Goal: Task Accomplishment & Management: Manage account settings

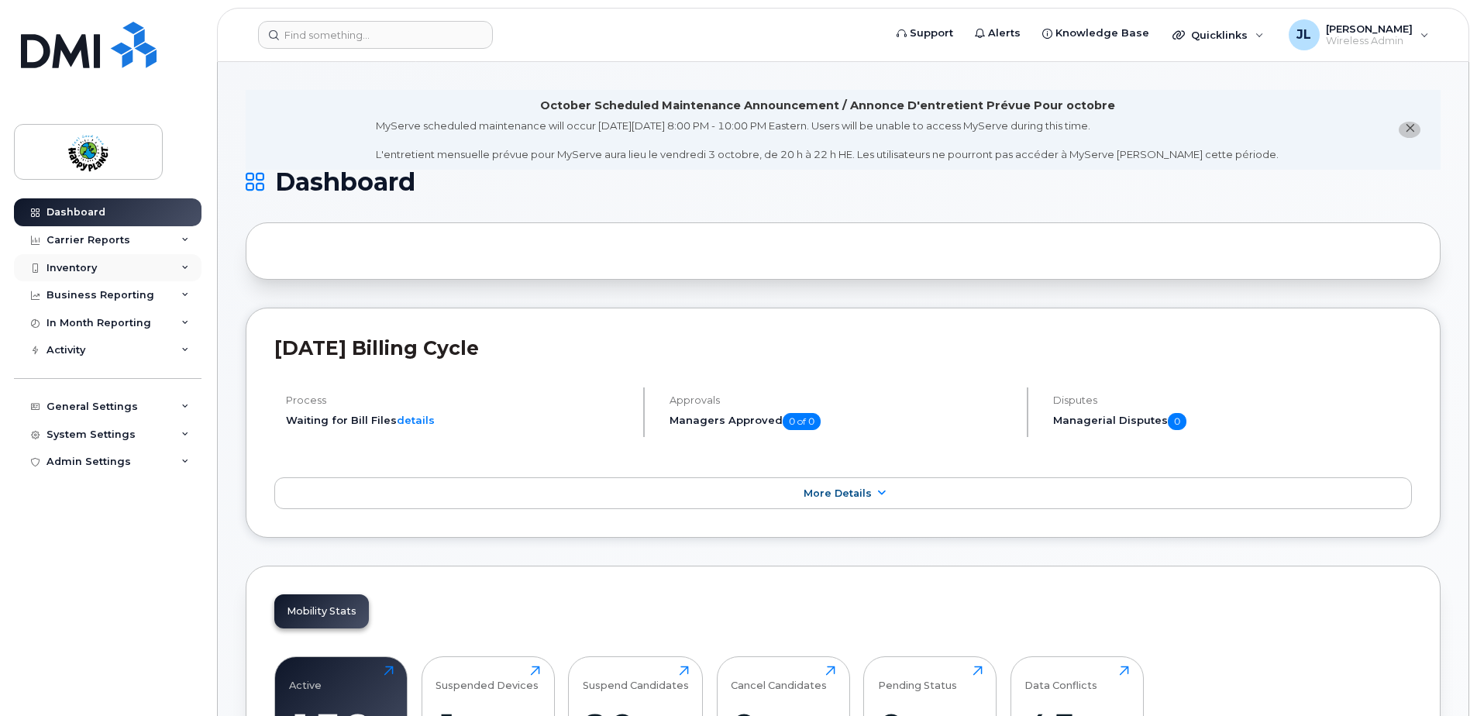
click at [64, 269] on div "Inventory" at bounding box center [72, 268] width 50 height 12
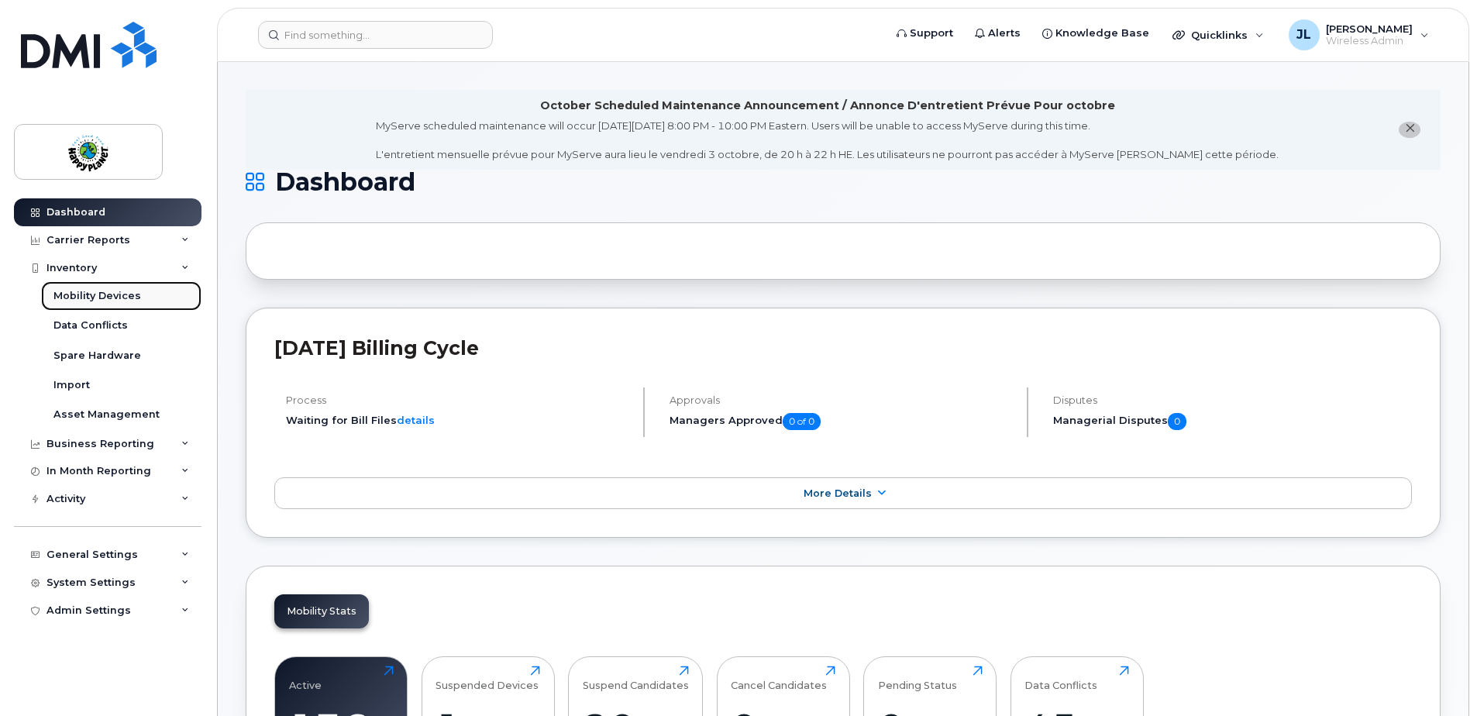
click at [112, 293] on div "Mobility Devices" at bounding box center [97, 296] width 88 height 14
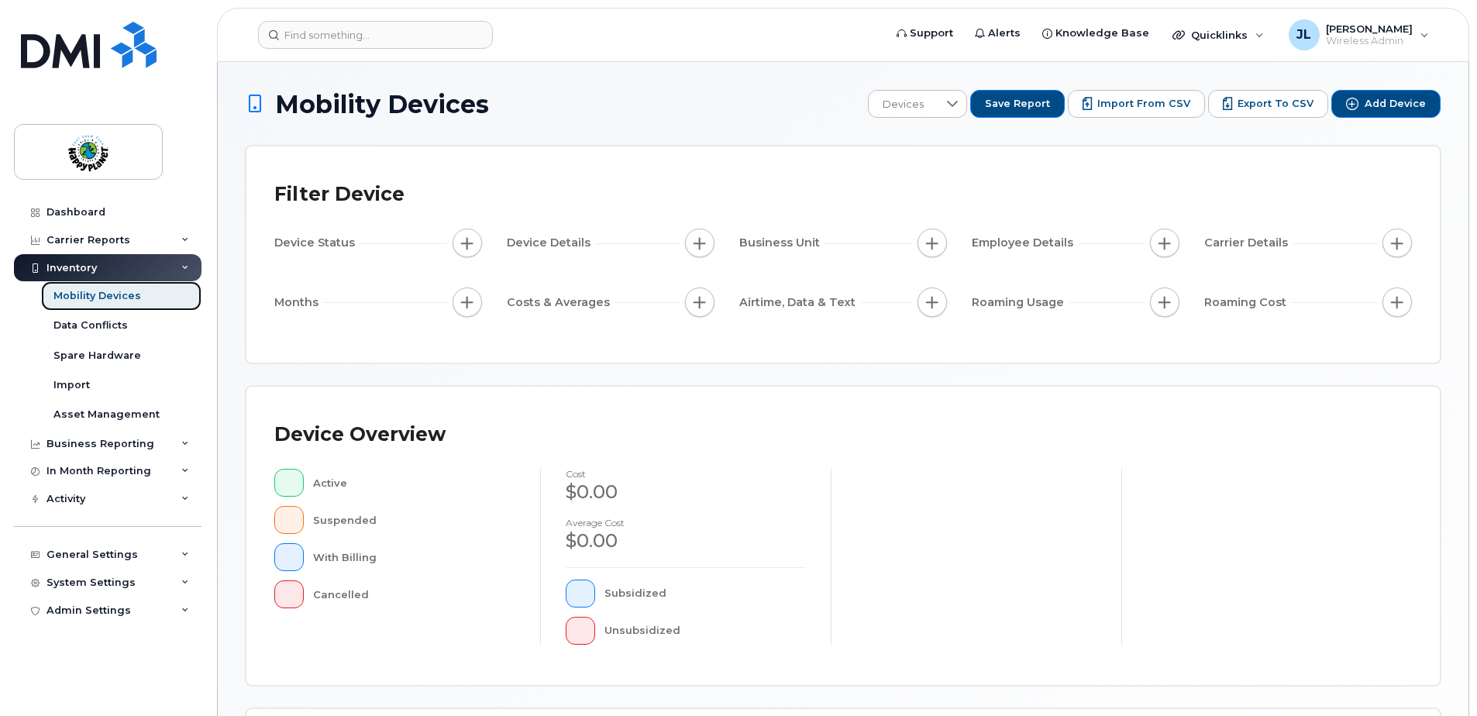
scroll to position [354, 0]
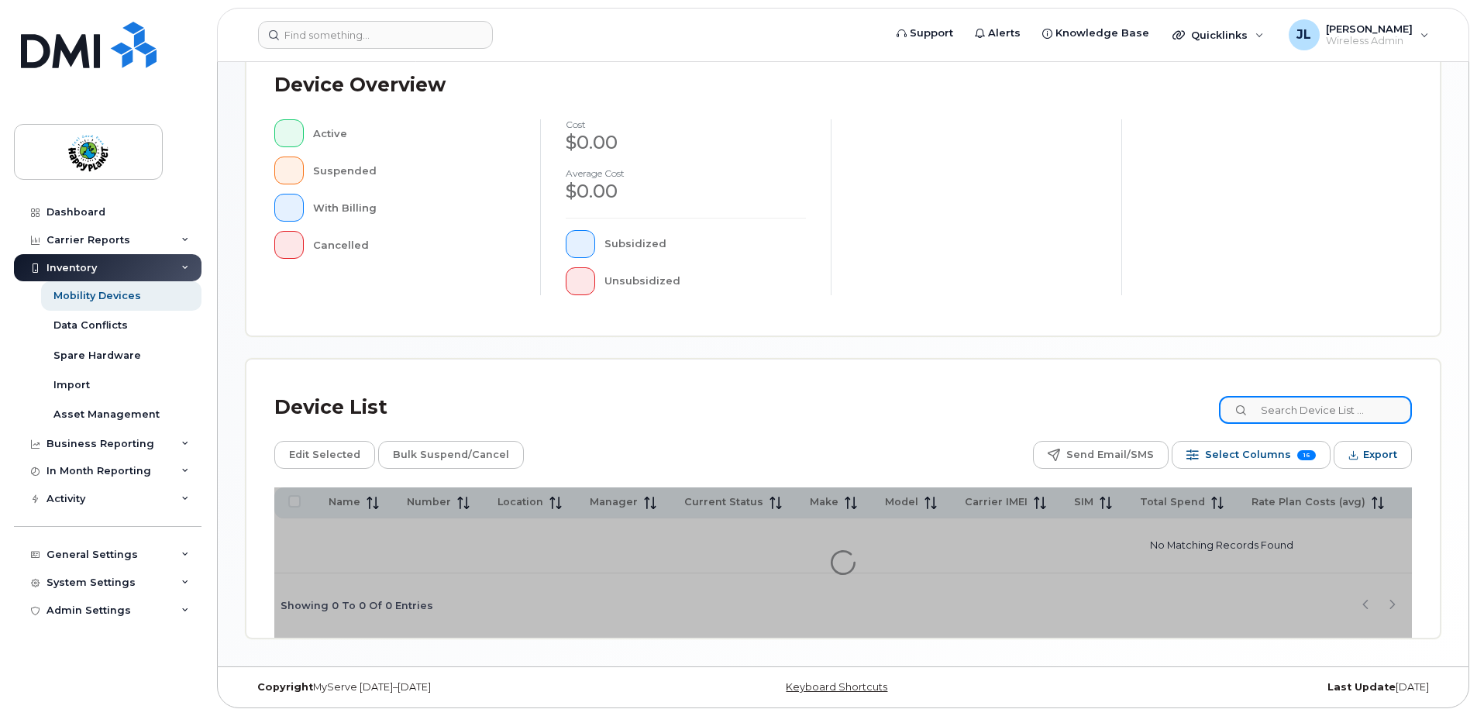
click at [1286, 403] on input at bounding box center [1315, 410] width 193 height 28
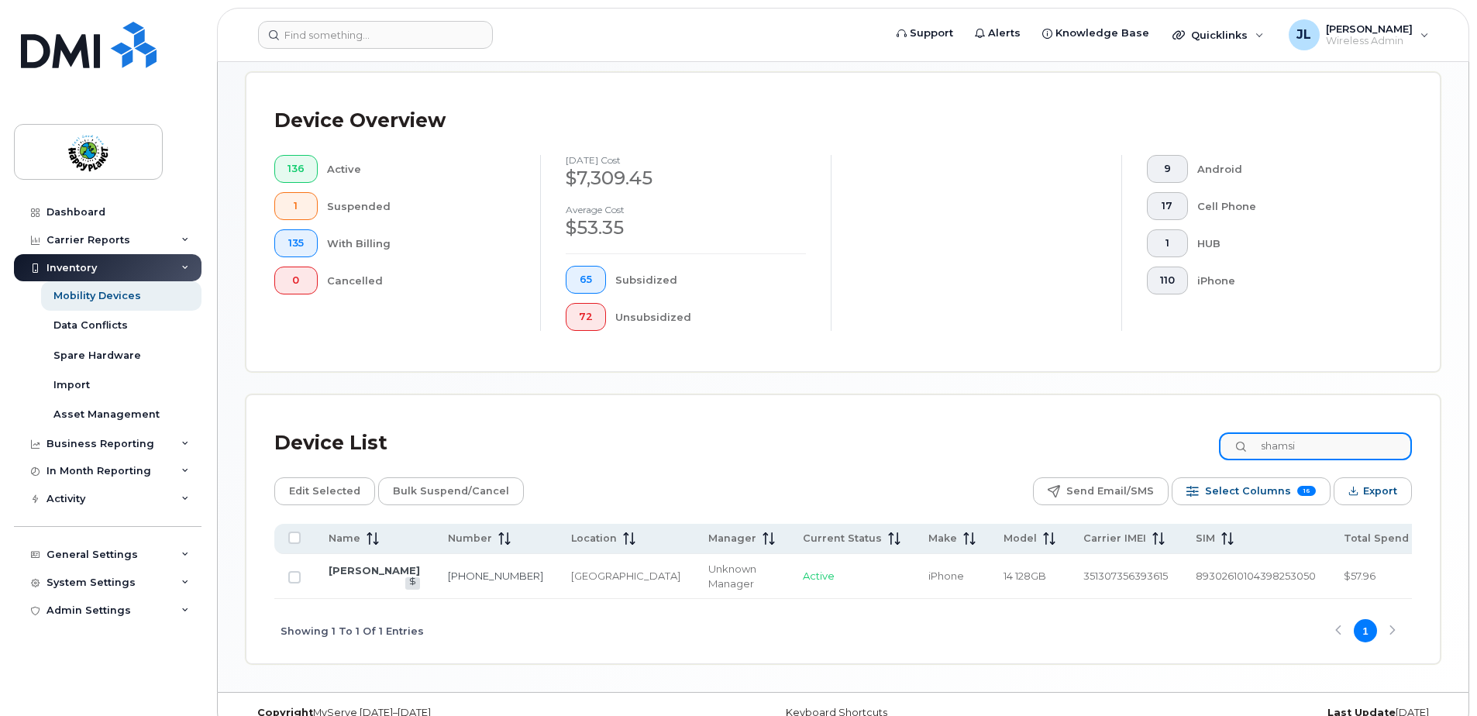
type input "shamsi"
click at [80, 467] on div "In Month Reporting" at bounding box center [99, 471] width 105 height 12
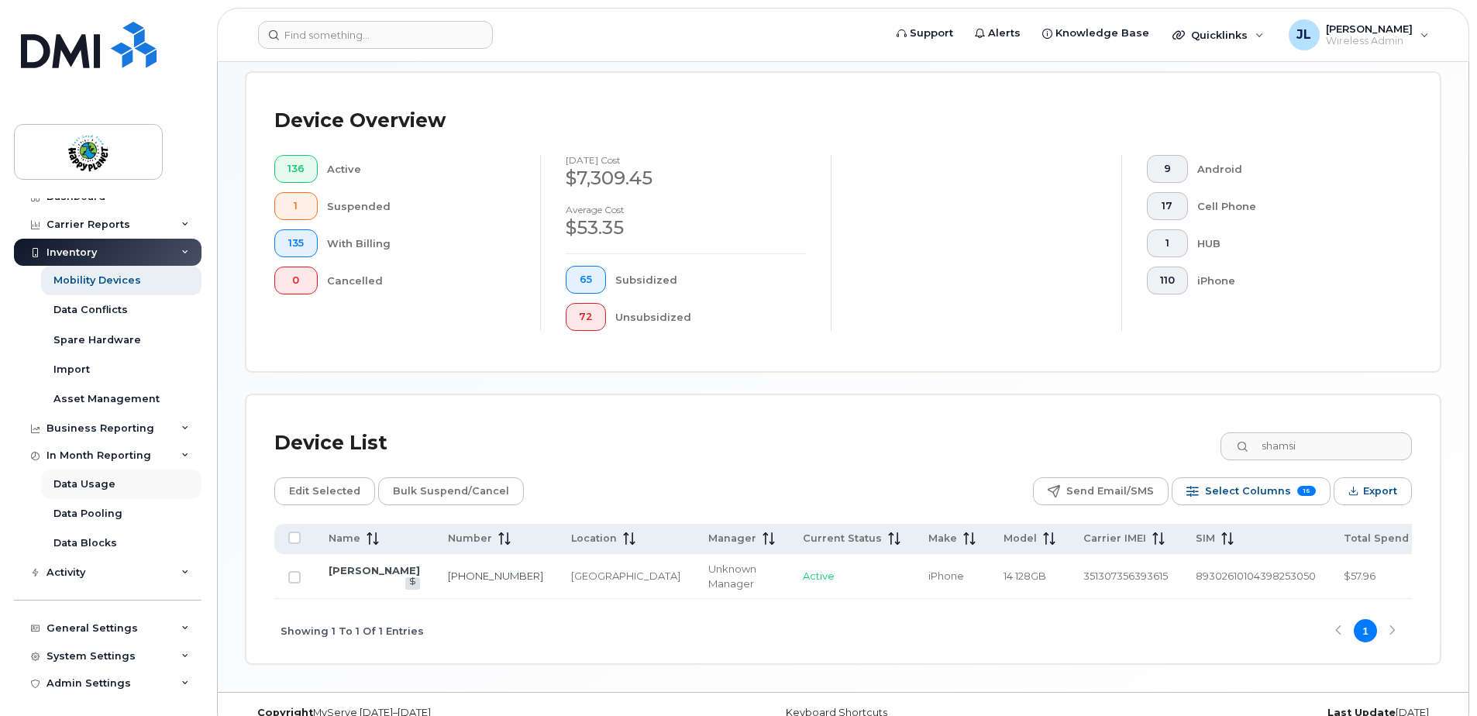
scroll to position [20, 0]
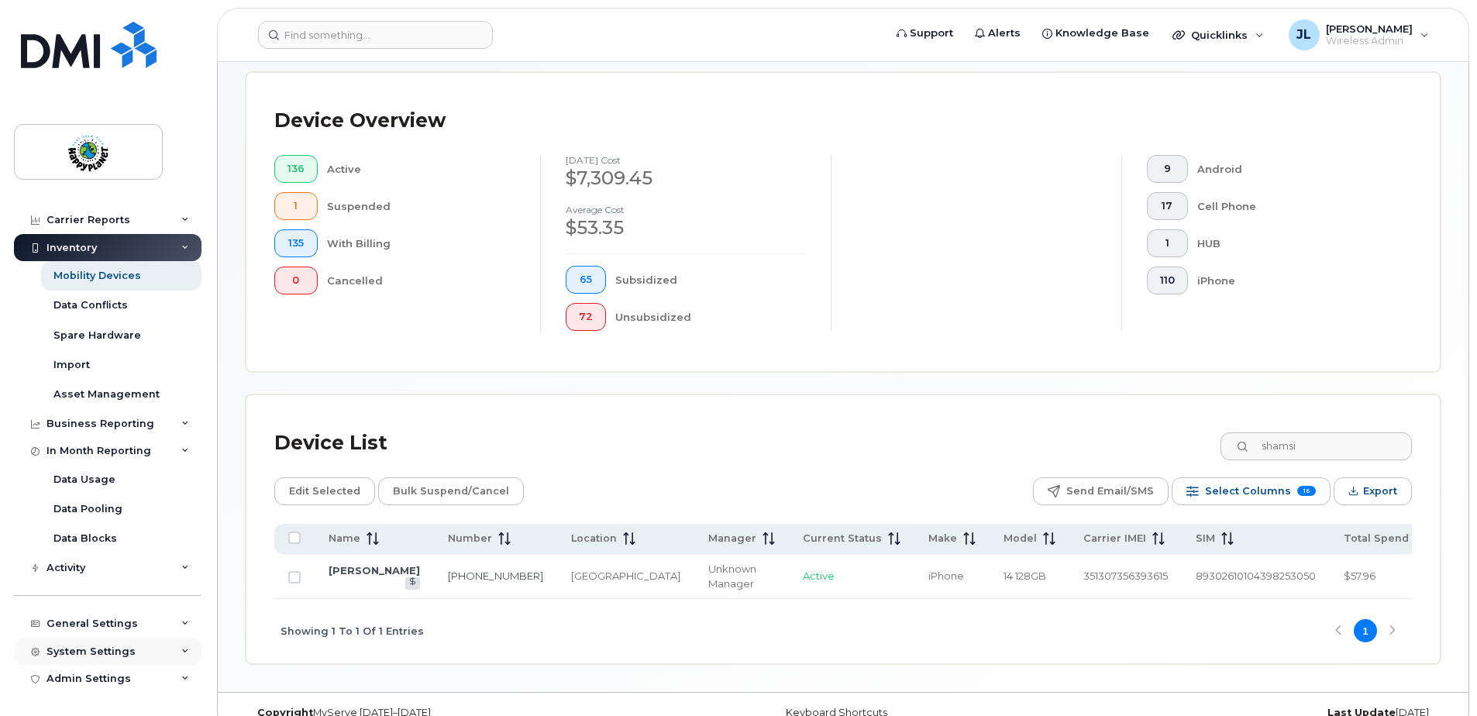
click at [114, 653] on div "System Settings" at bounding box center [91, 652] width 89 height 12
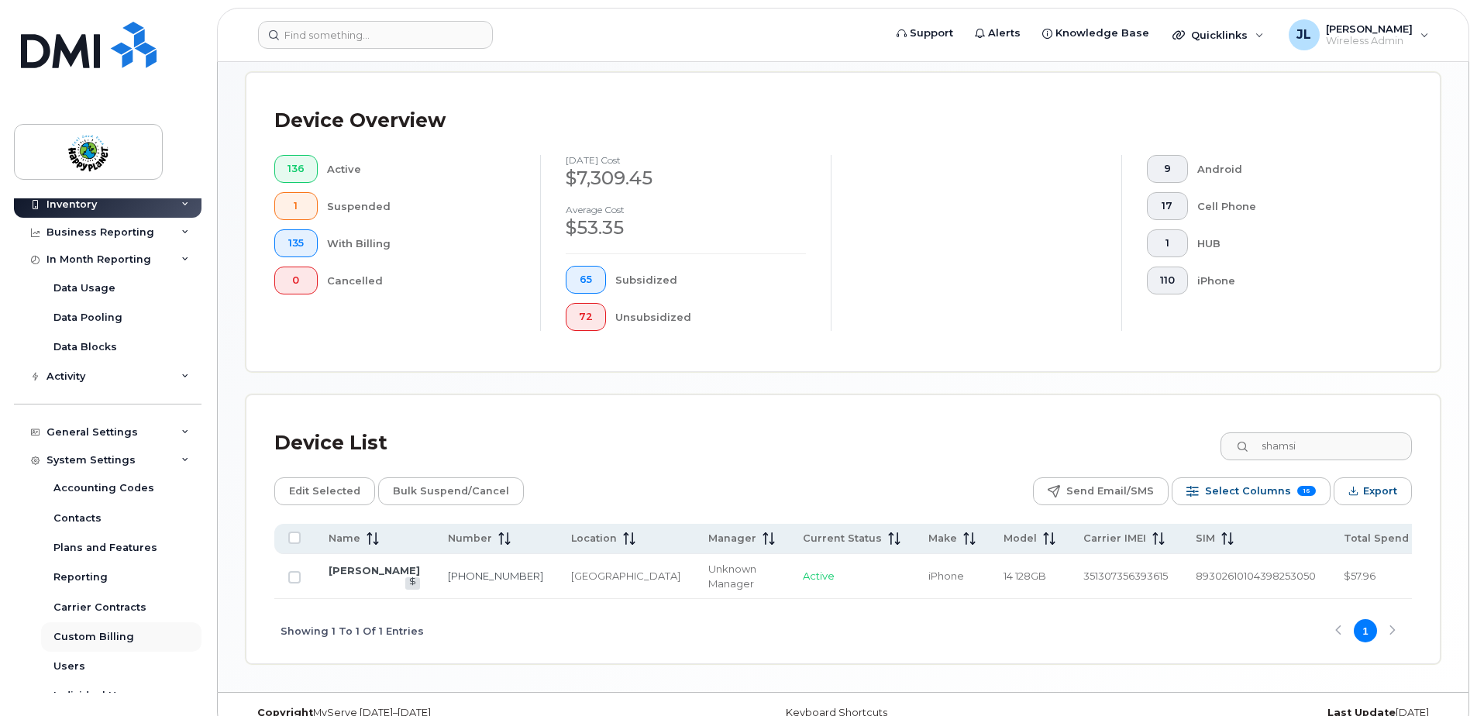
scroll to position [253, 0]
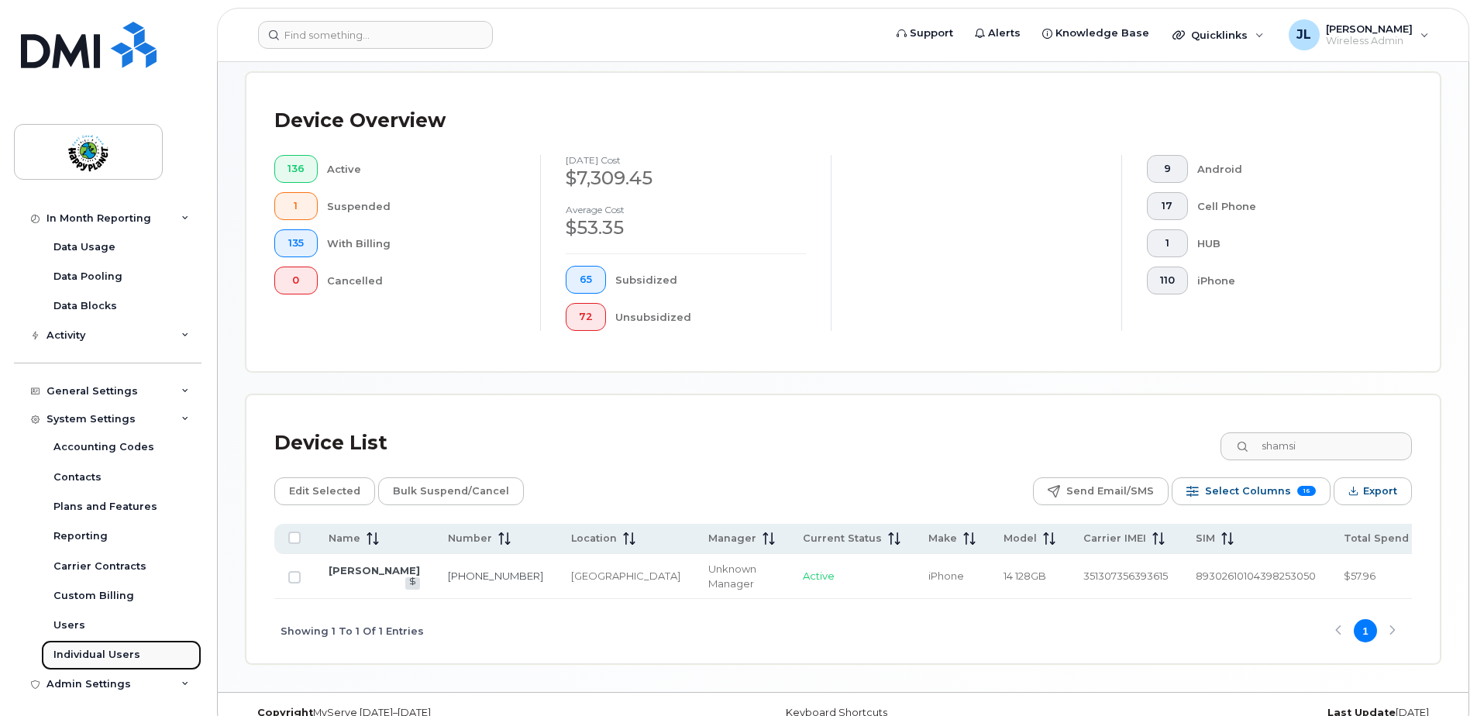
click at [92, 653] on div "Individual Users" at bounding box center [96, 655] width 87 height 14
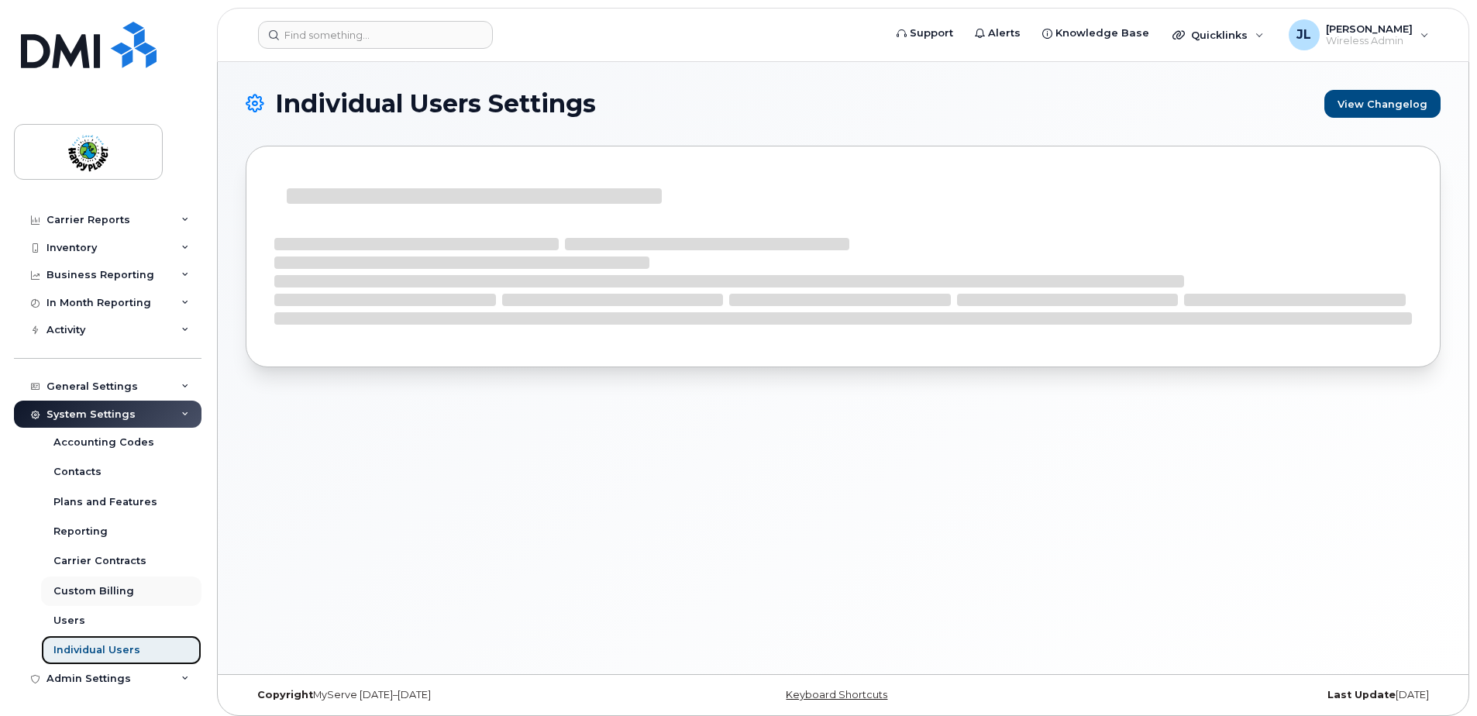
scroll to position [20, 0]
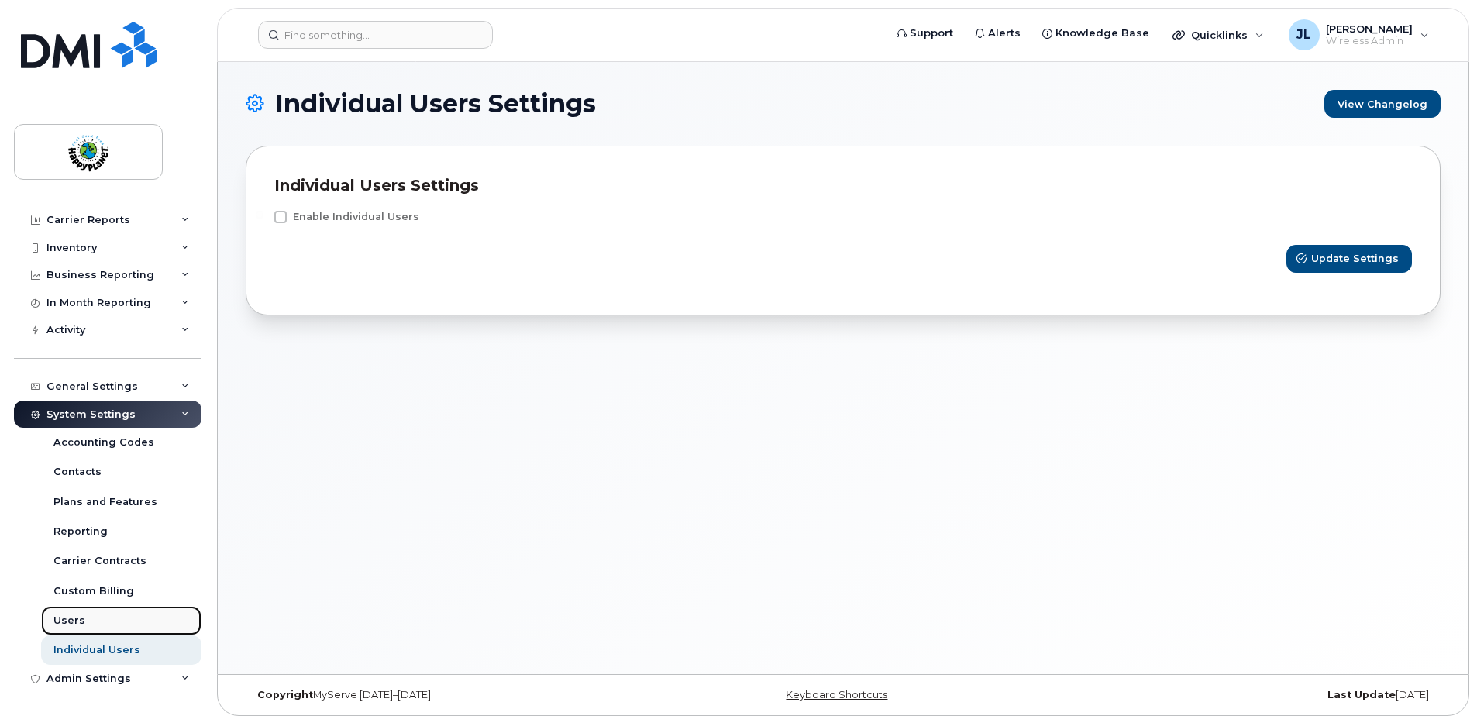
click at [75, 615] on div "Users" at bounding box center [69, 621] width 32 height 14
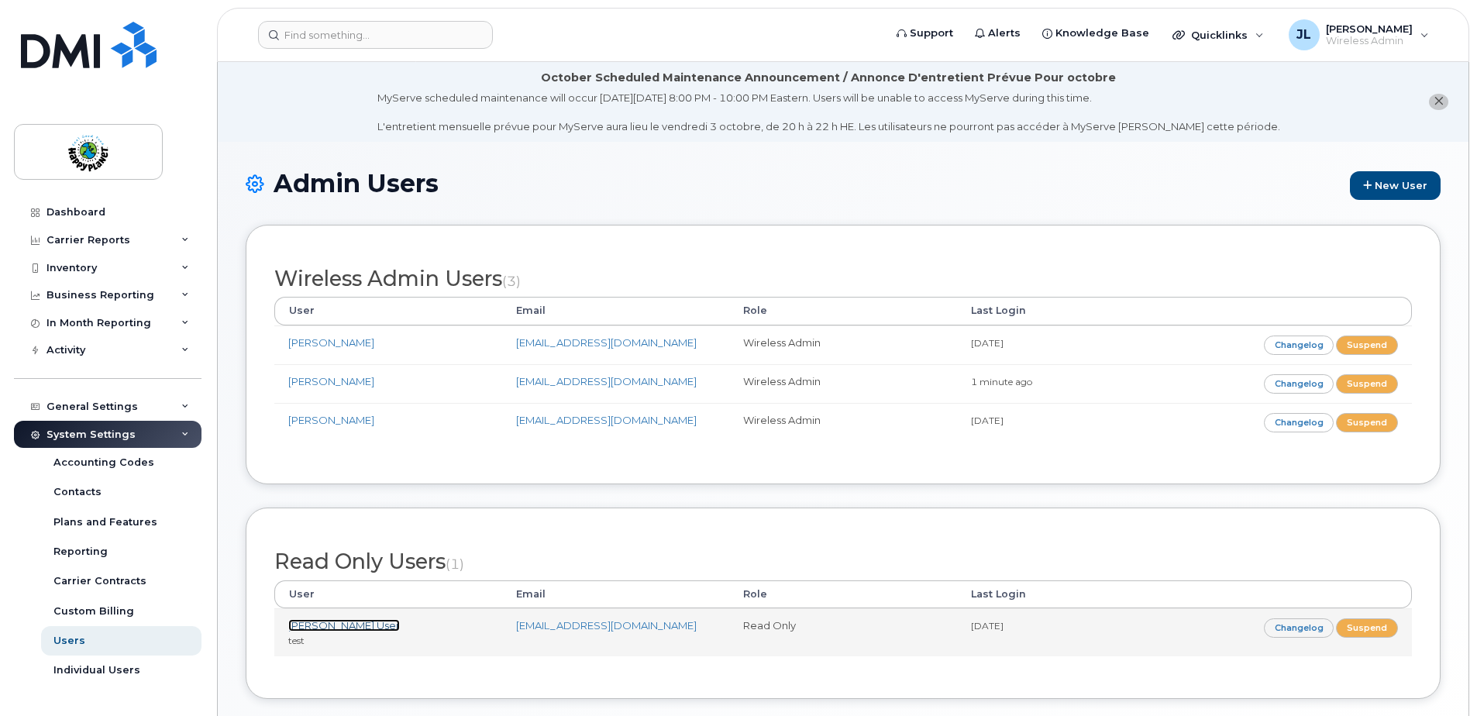
click at [316, 626] on link "Joe User" at bounding box center [344, 625] width 112 height 12
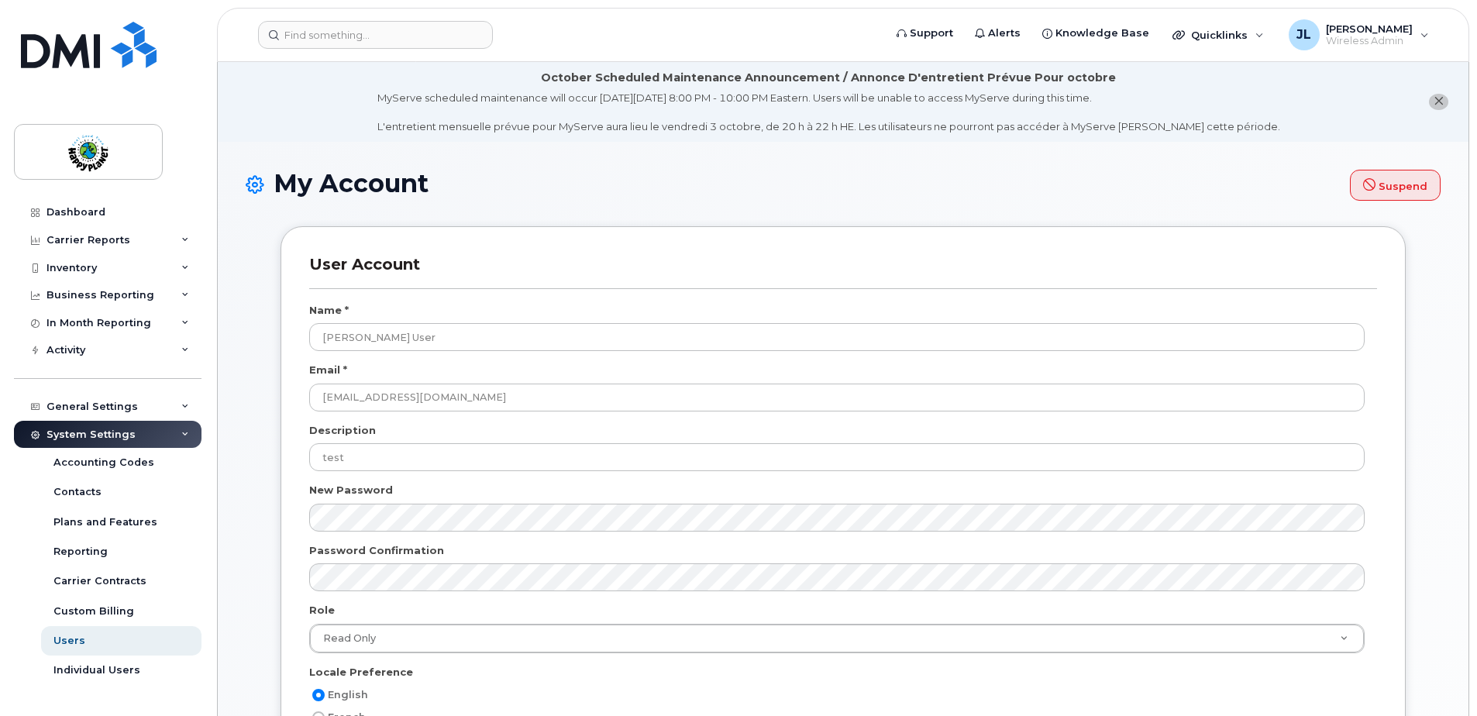
click at [254, 189] on icon at bounding box center [255, 186] width 19 height 32
click at [97, 631] on link "Users" at bounding box center [121, 640] width 160 height 29
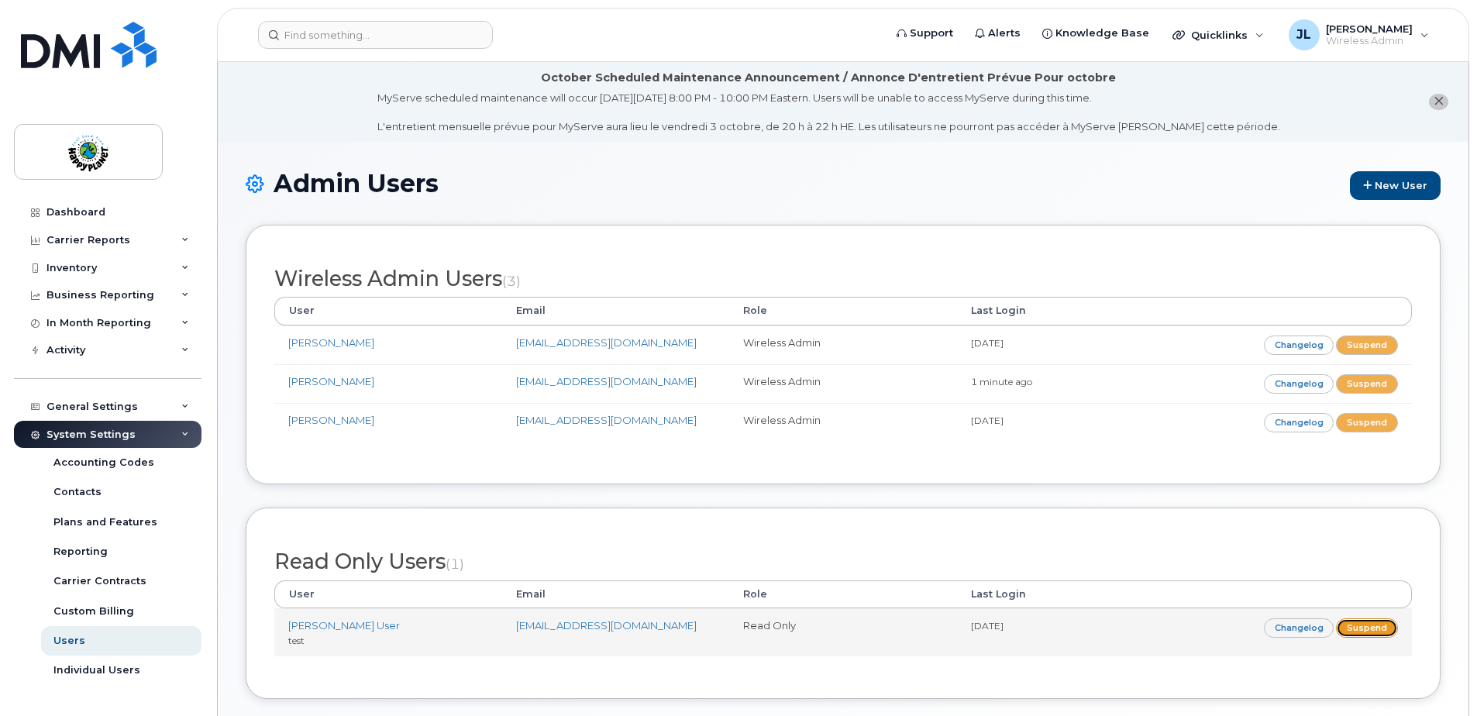
click at [1378, 627] on link "Suspend" at bounding box center [1367, 628] width 62 height 19
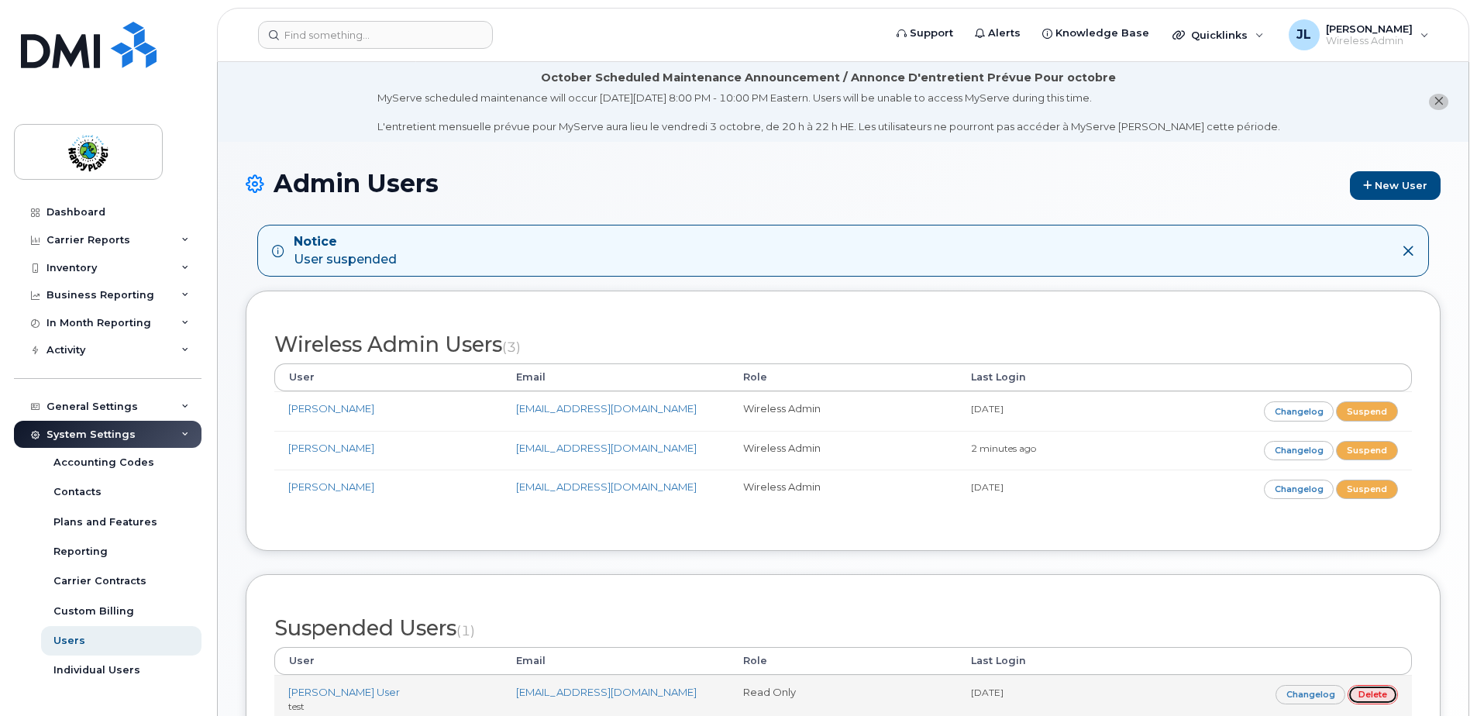
click at [1373, 694] on link "Delete" at bounding box center [1373, 694] width 50 height 19
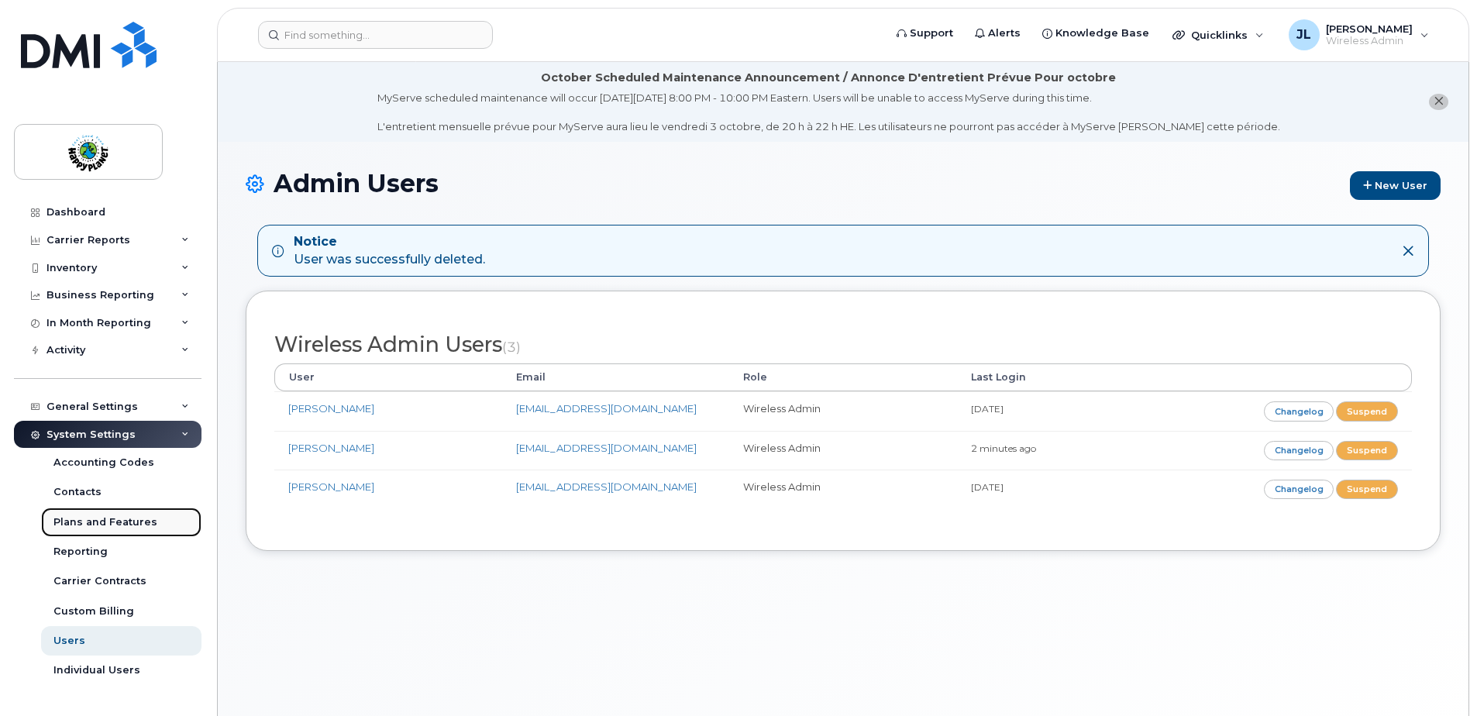
click at [75, 521] on div "Plans and Features" at bounding box center [105, 522] width 104 height 14
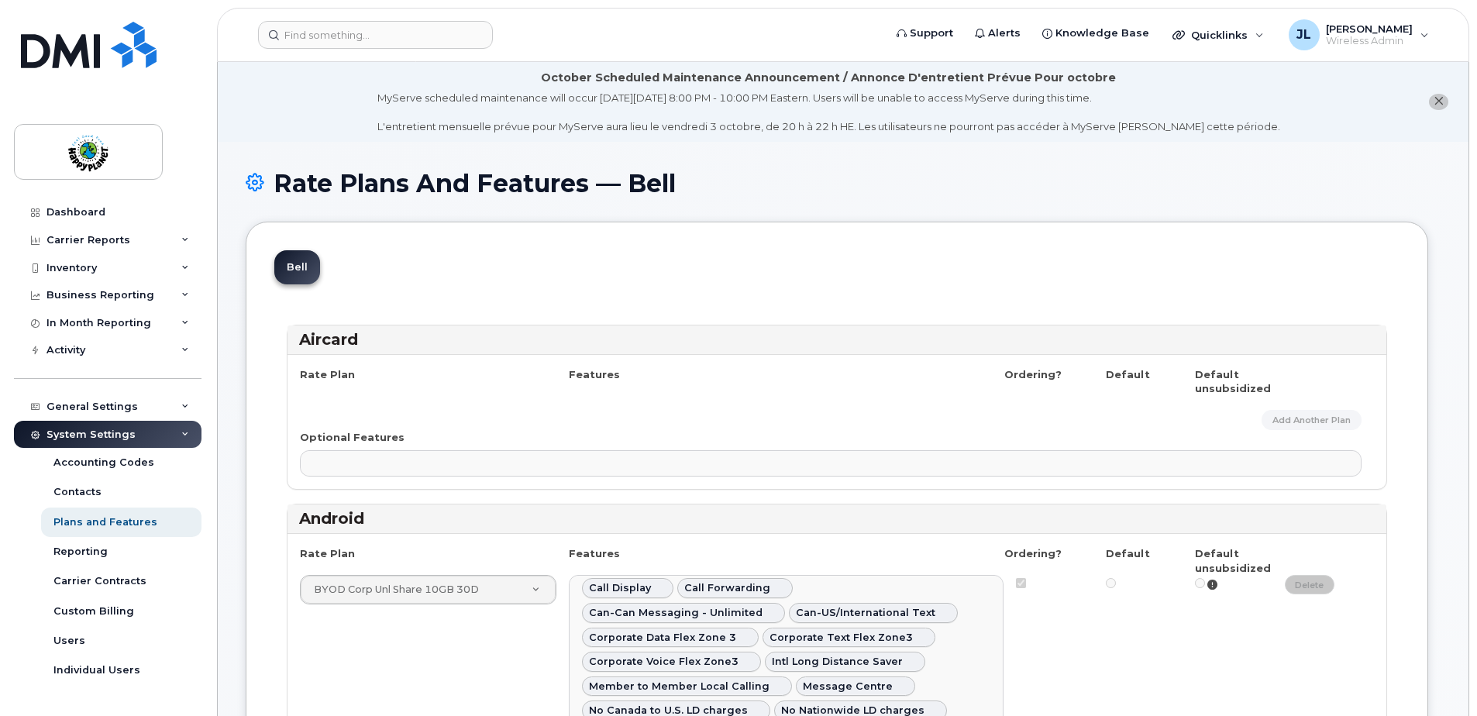
select select
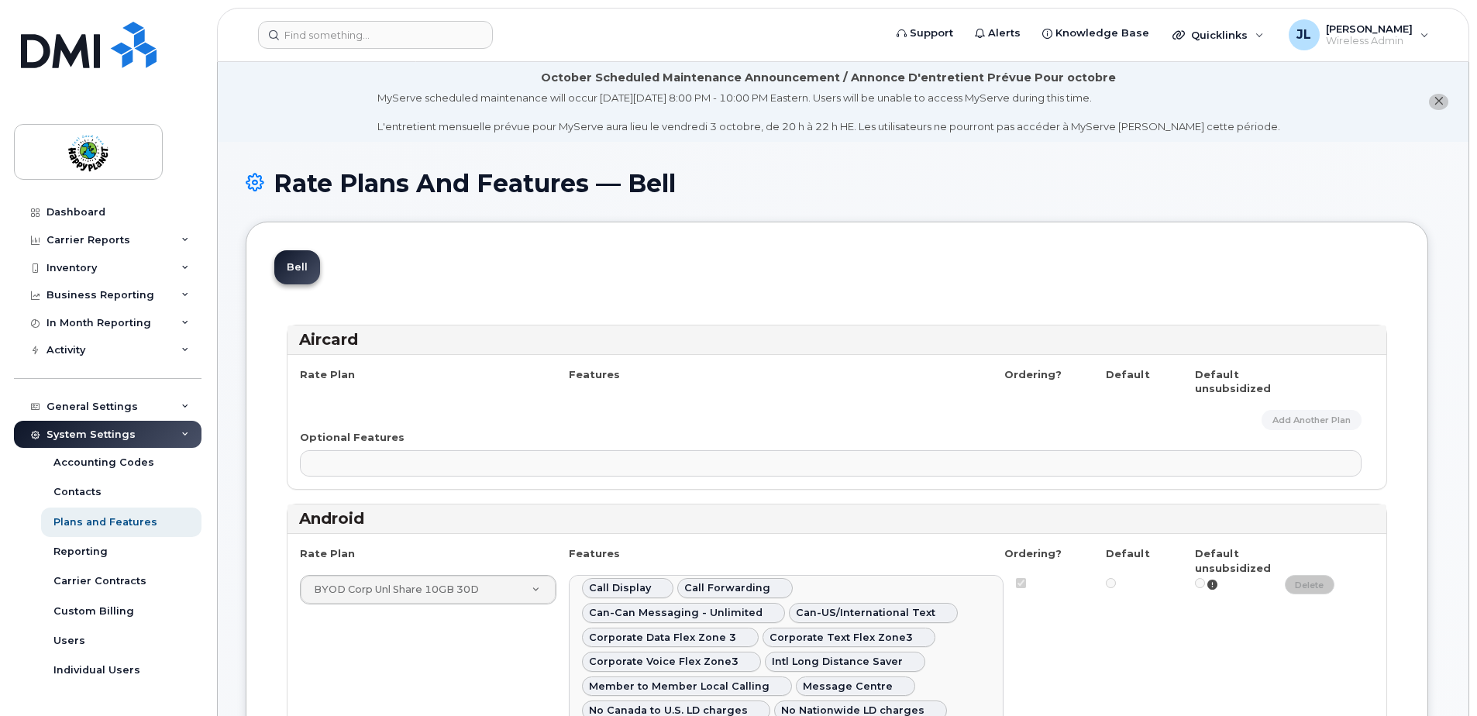
select select "204"
select select
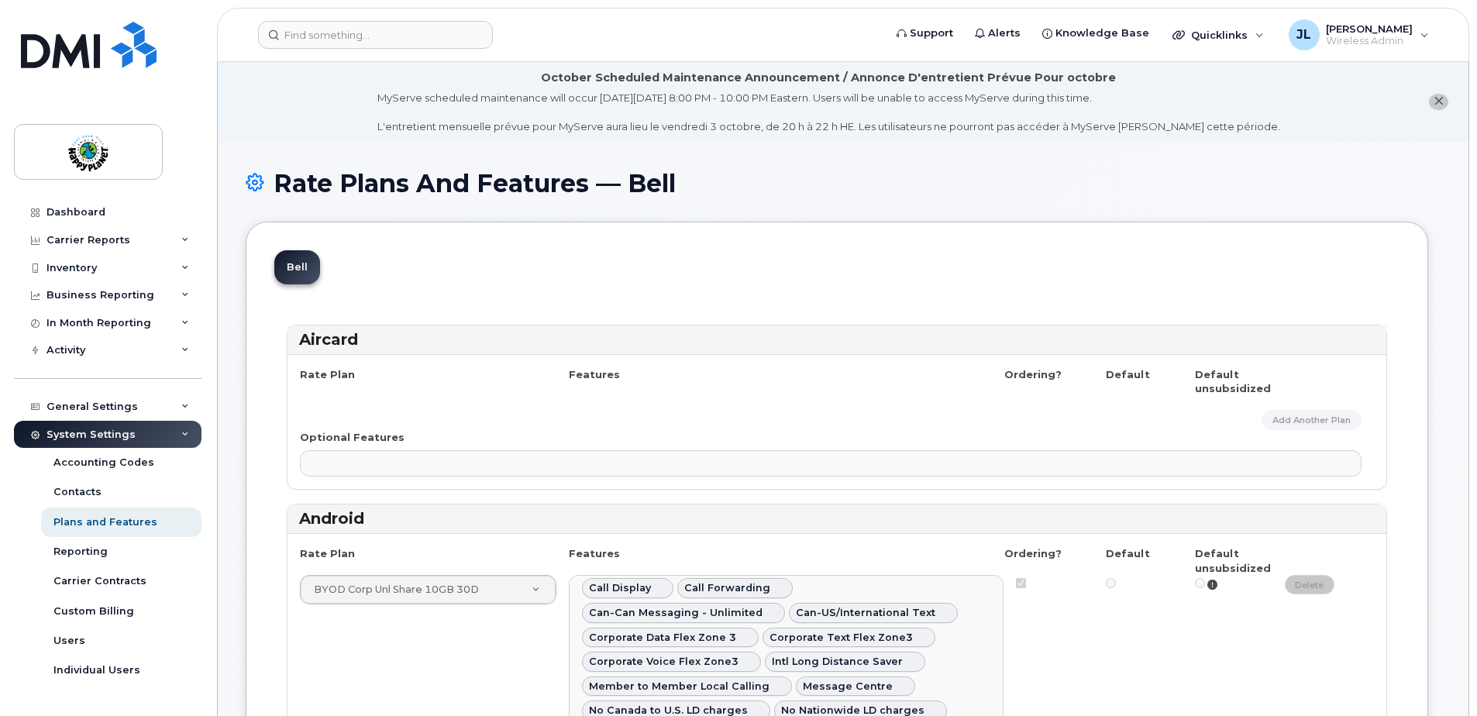
select select
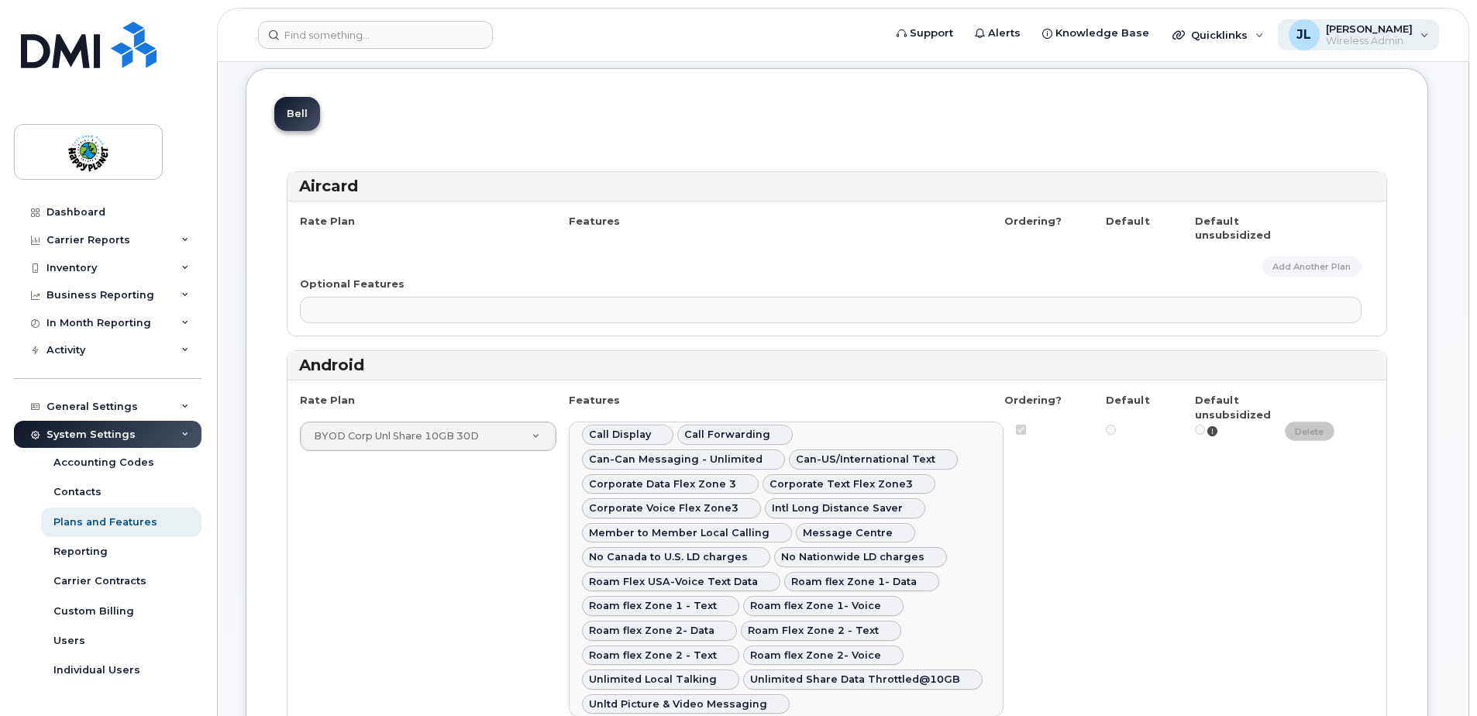
scroll to position [107, 0]
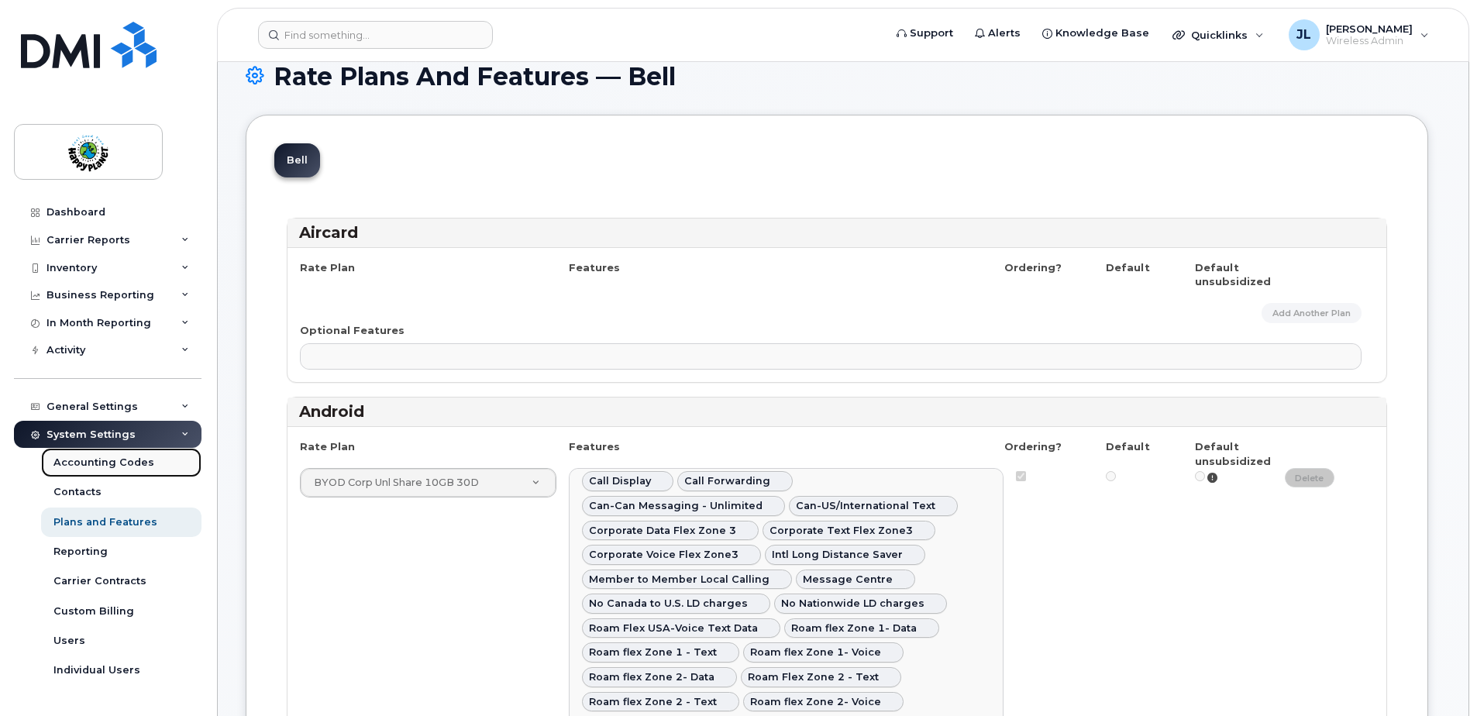
click at [101, 466] on div "Accounting Codes" at bounding box center [103, 463] width 101 height 14
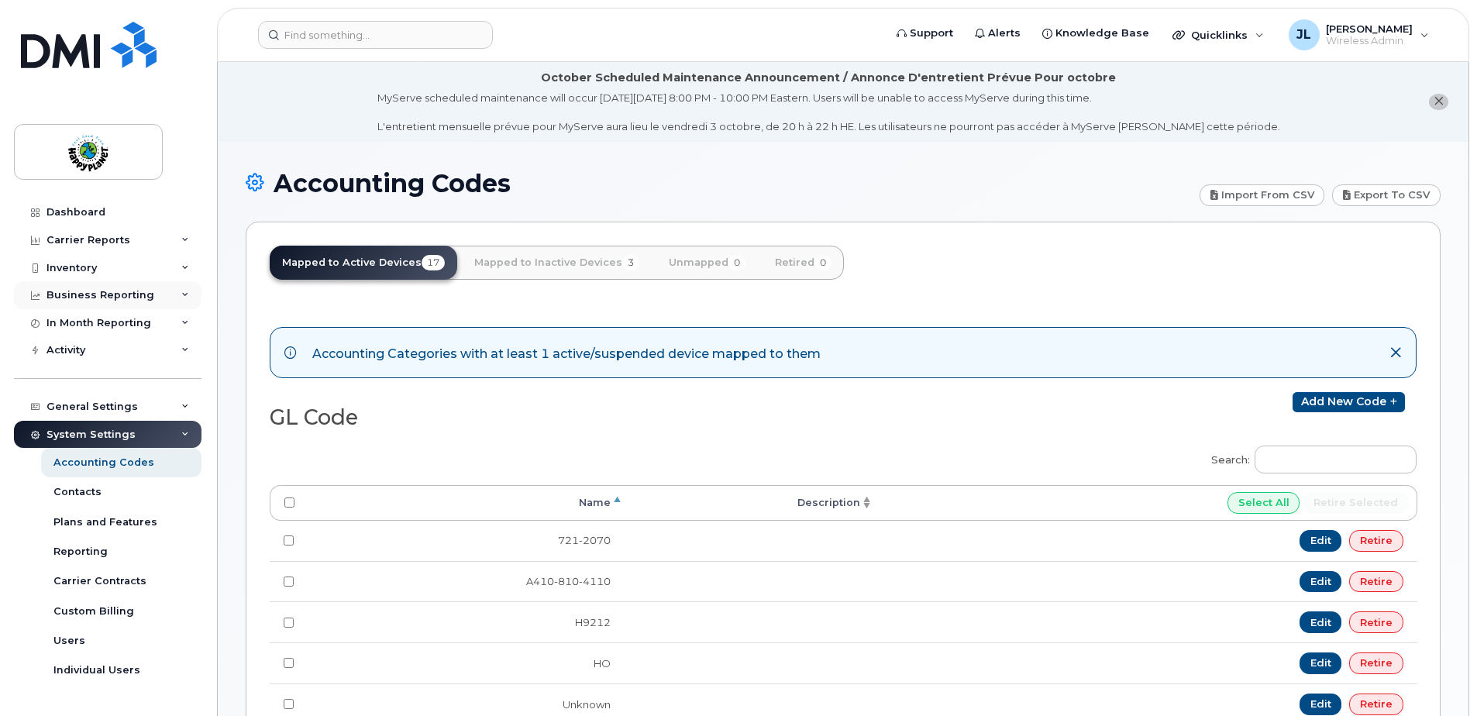
click at [88, 290] on div "Business Reporting" at bounding box center [101, 295] width 108 height 12
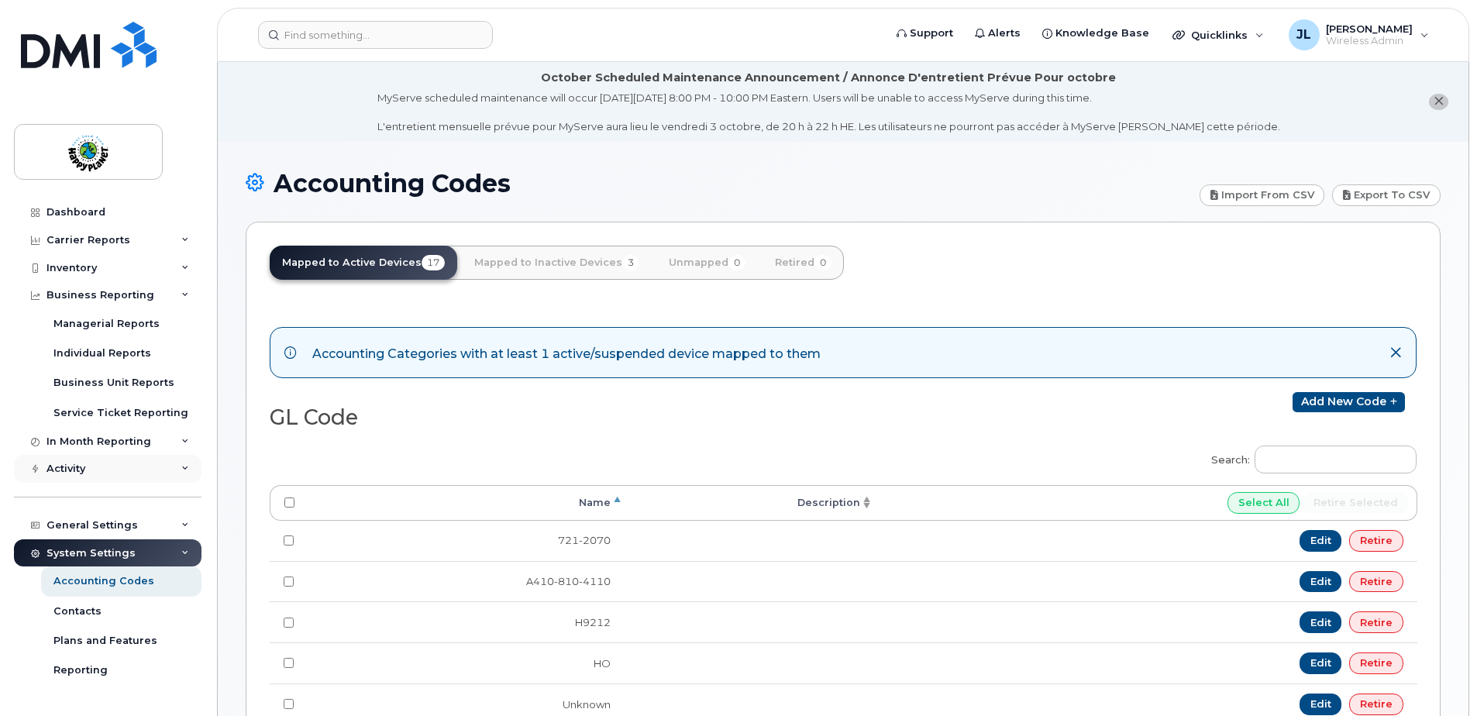
click at [73, 472] on div "Activity" at bounding box center [66, 469] width 39 height 12
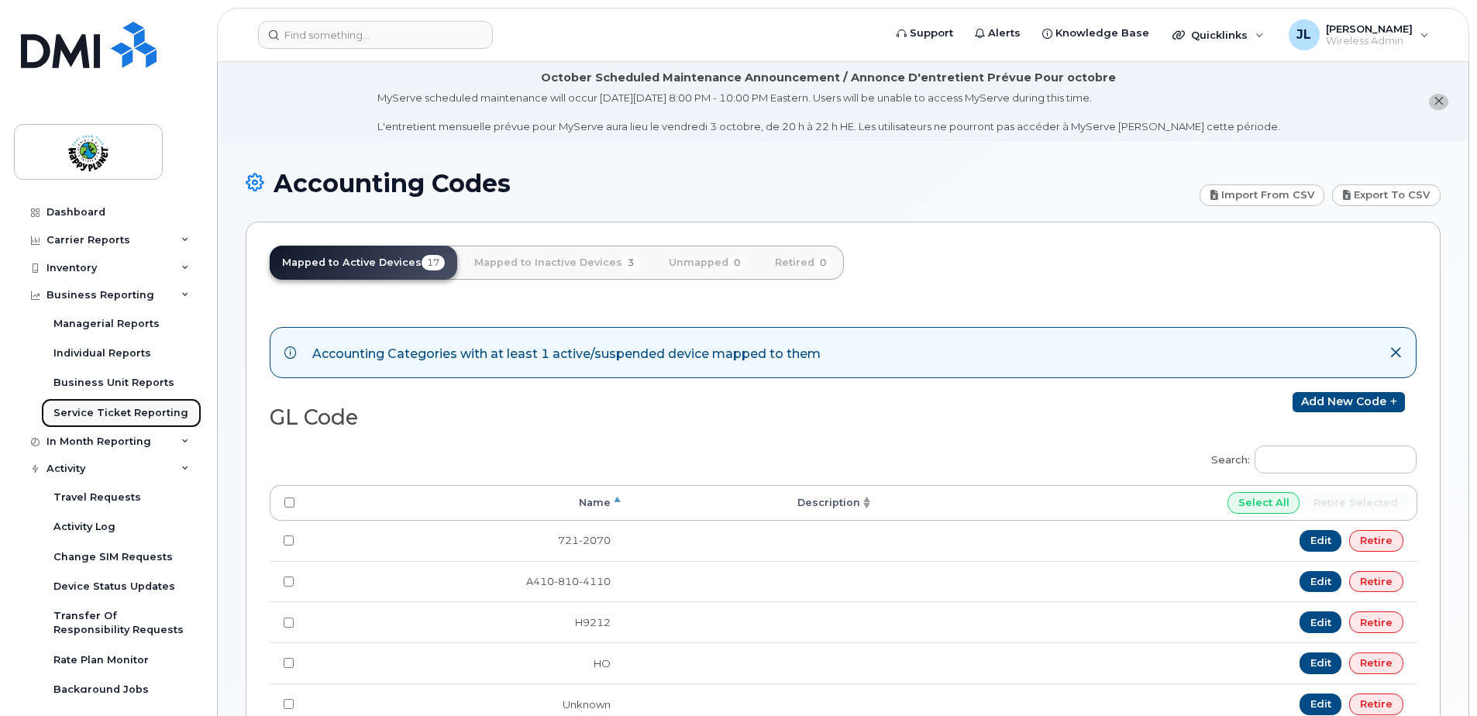
click at [95, 415] on div "Service Ticket Reporting" at bounding box center [120, 413] width 135 height 14
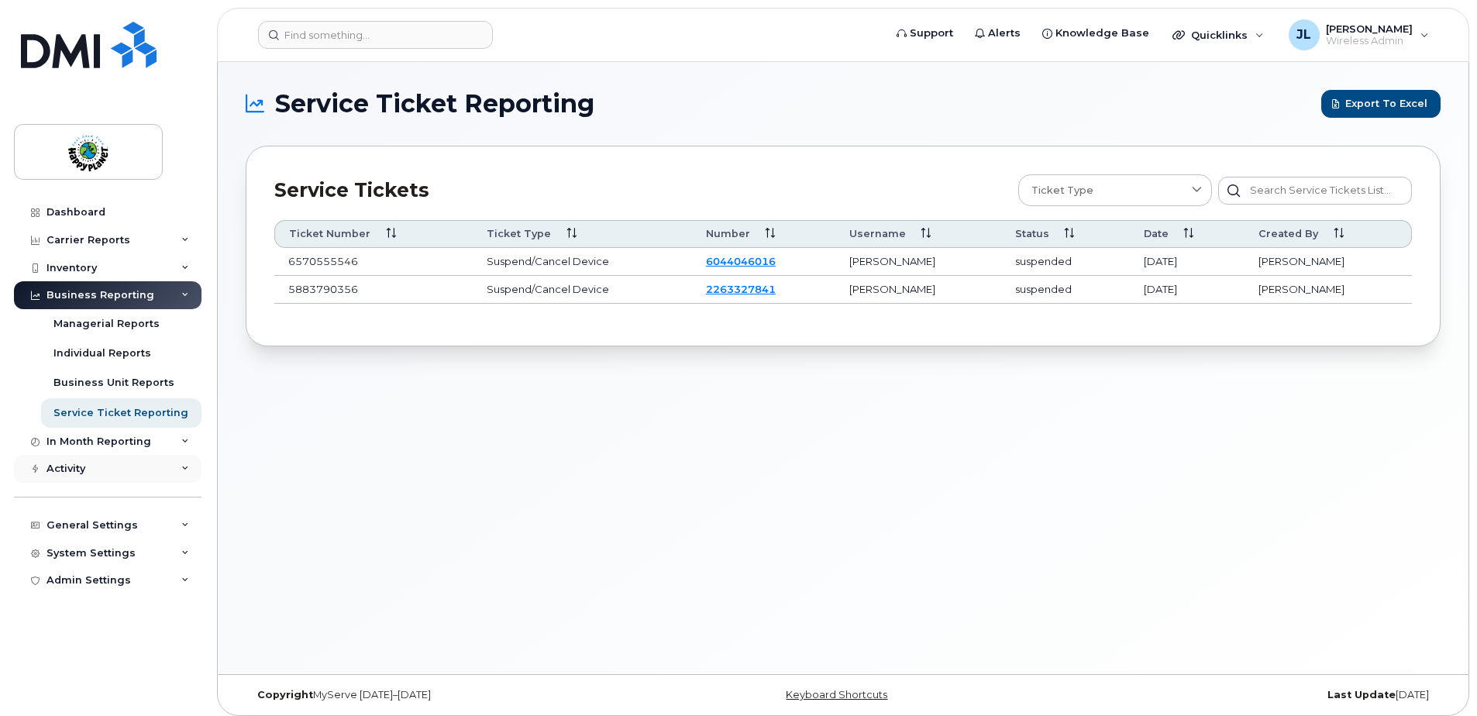
click at [93, 470] on div "Activity" at bounding box center [108, 469] width 188 height 28
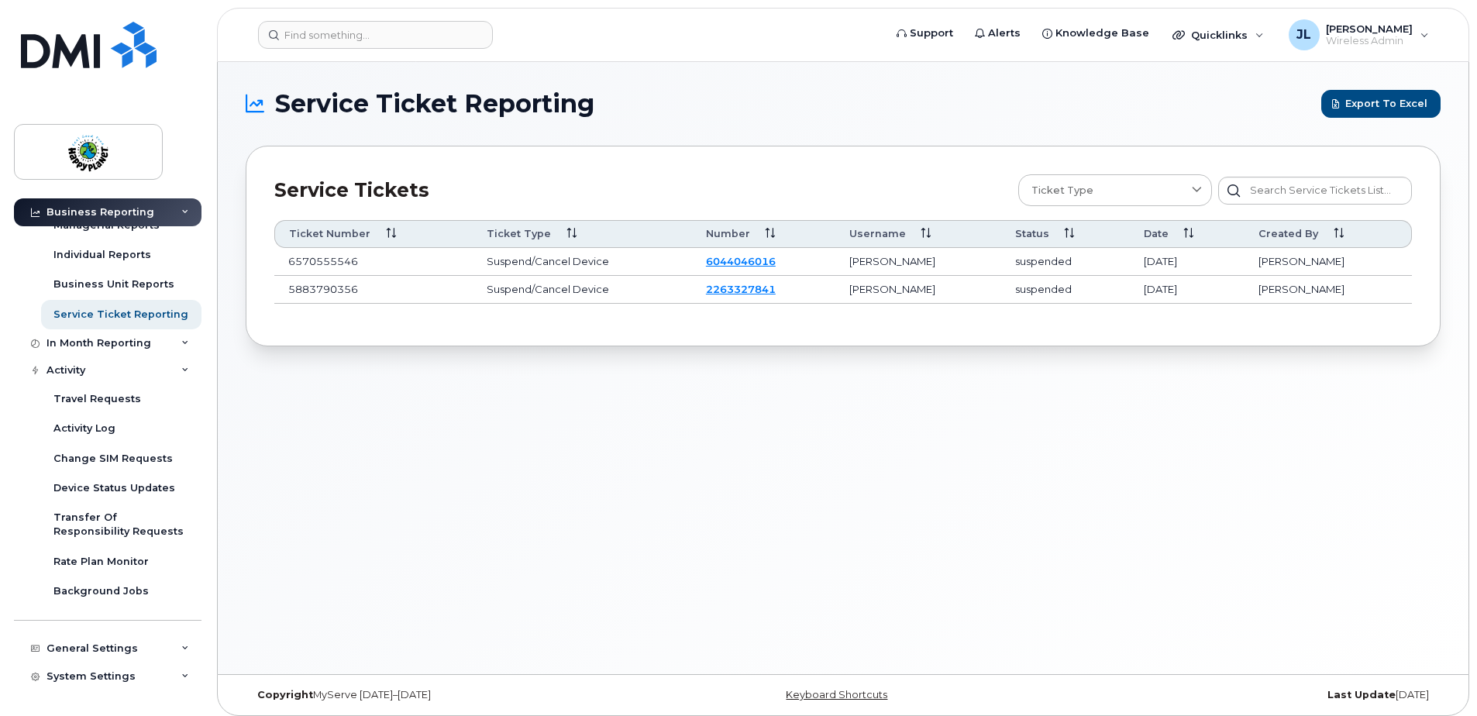
scroll to position [104, 0]
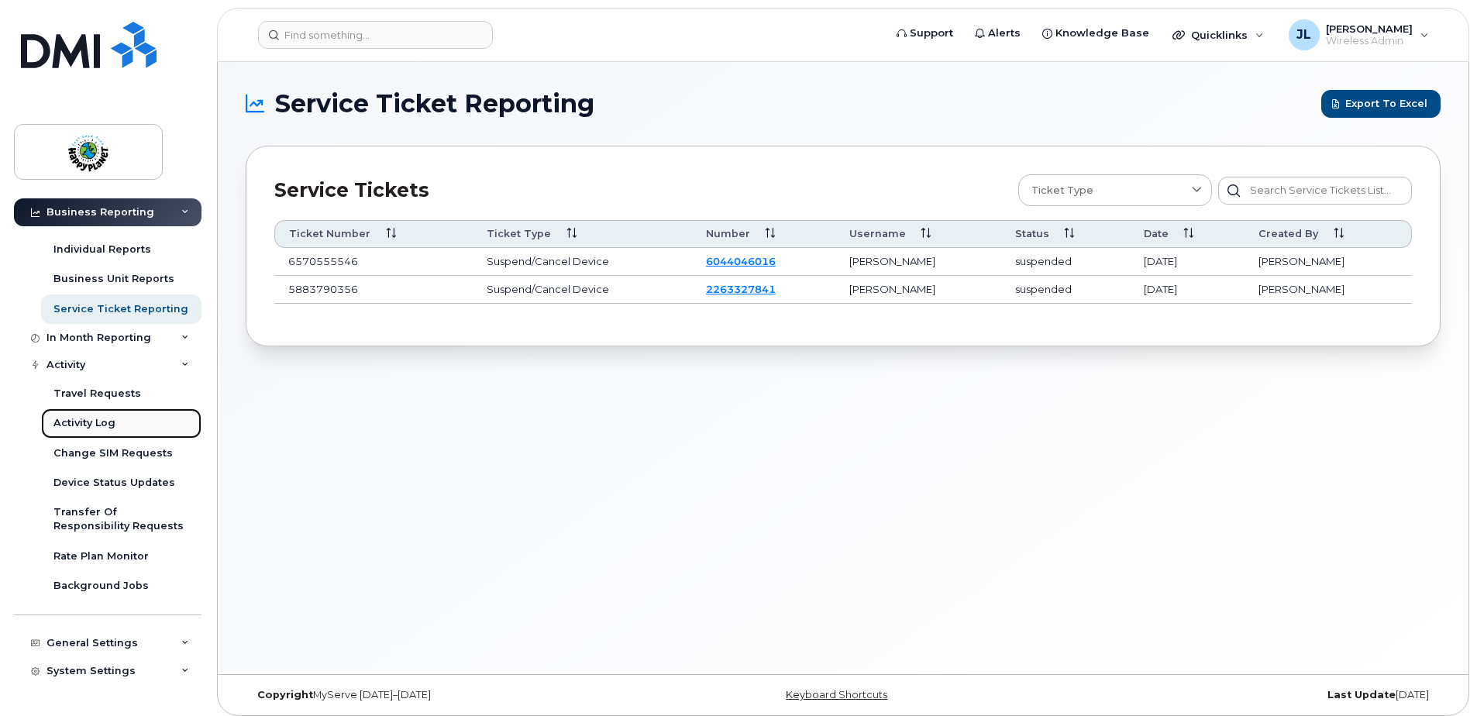
click at [97, 419] on div "Activity Log" at bounding box center [84, 423] width 62 height 14
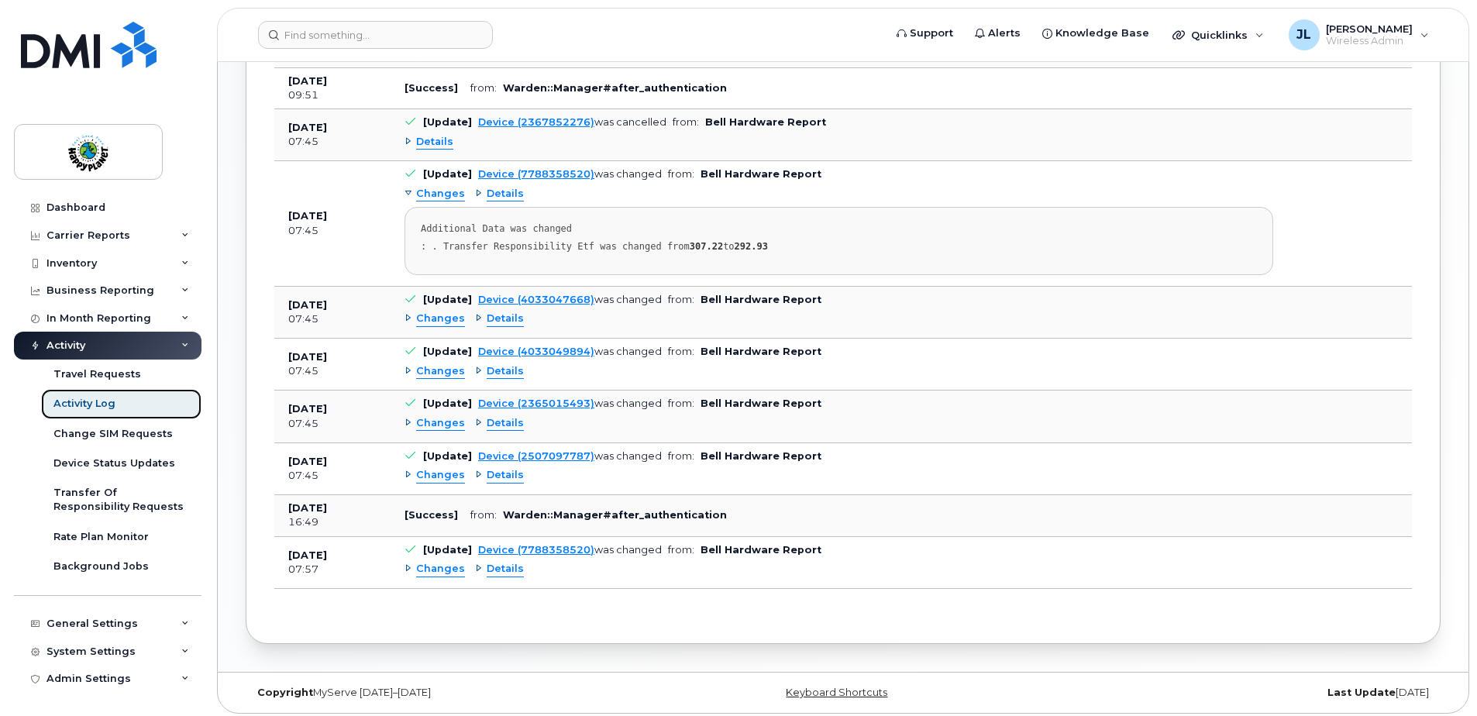
scroll to position [653, 0]
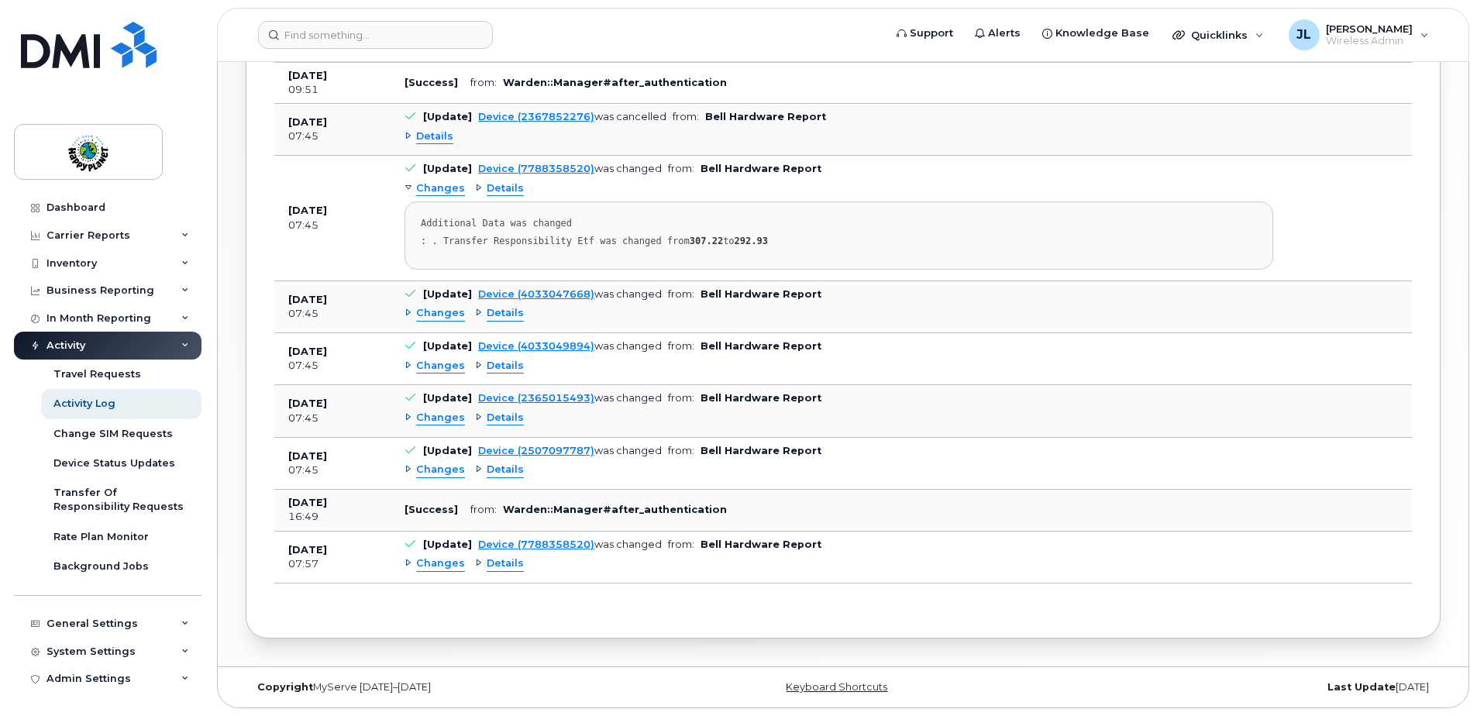
click at [407, 415] on div "Changes" at bounding box center [435, 418] width 60 height 15
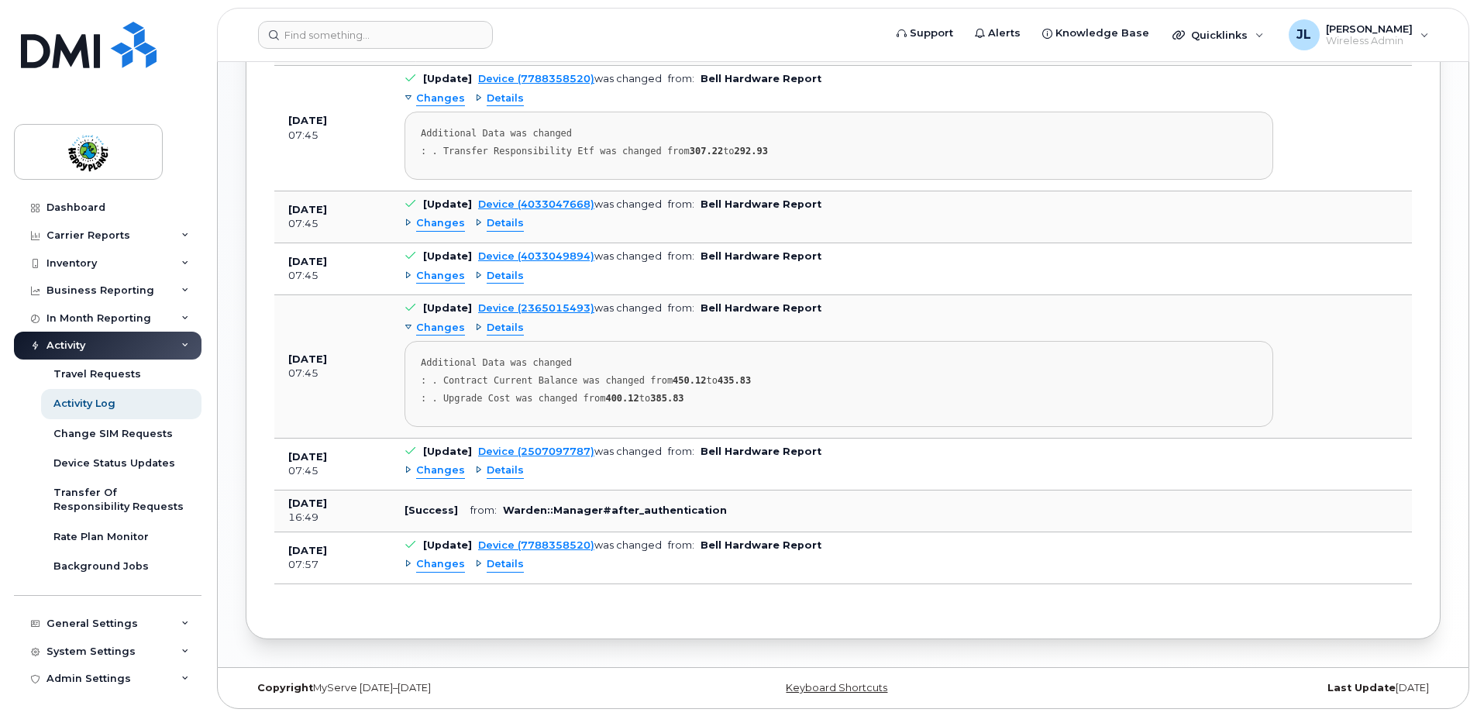
scroll to position [744, 0]
click at [110, 376] on div "Travel Requests" at bounding box center [97, 374] width 88 height 14
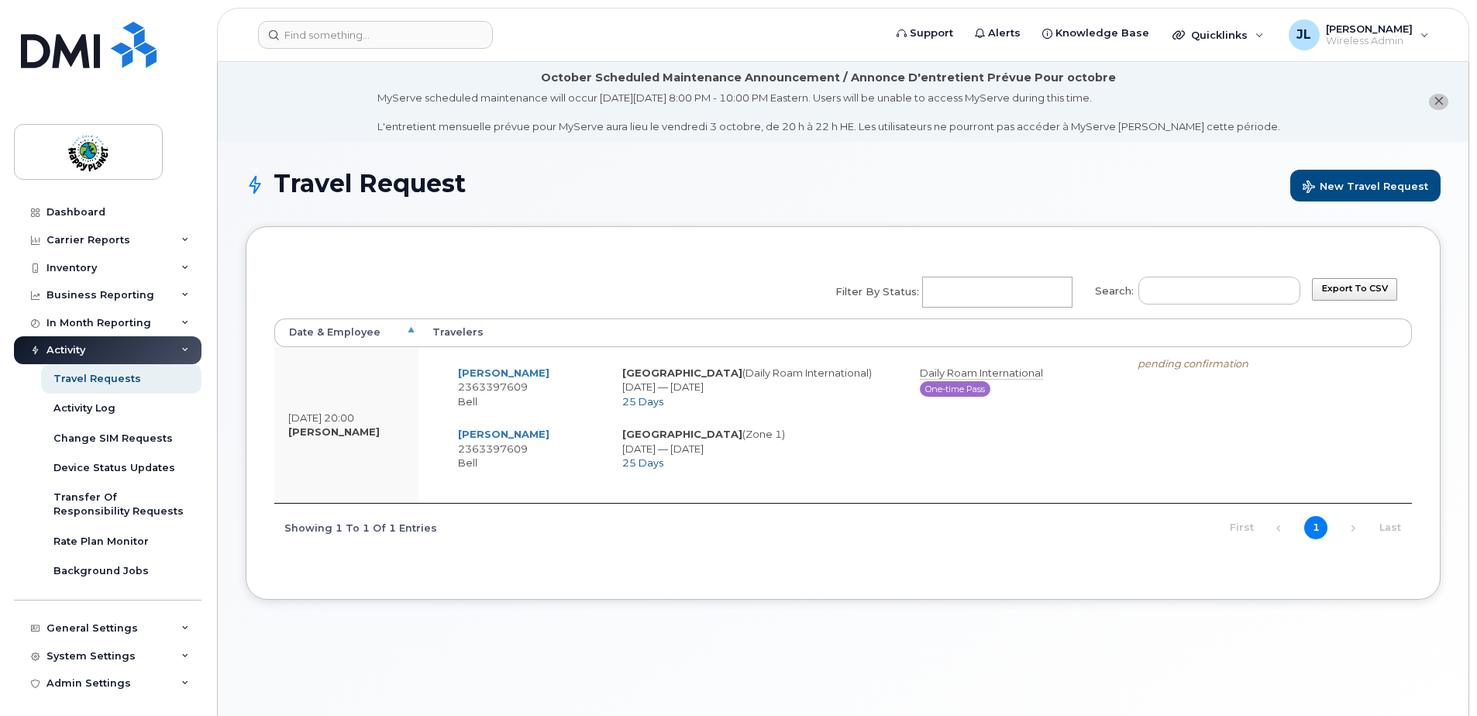
select select
click at [1392, 26] on span "[PERSON_NAME]" at bounding box center [1369, 28] width 87 height 12
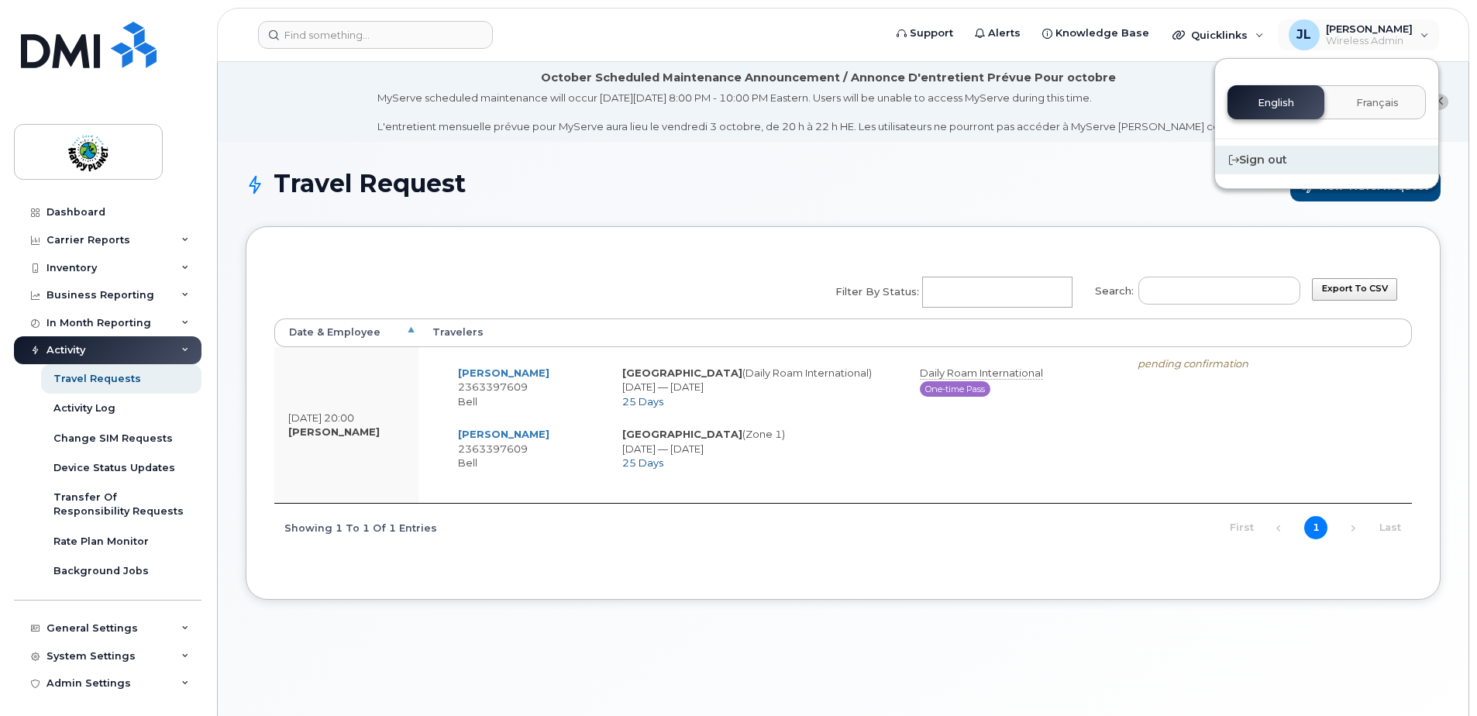
click at [1246, 157] on div "Sign out" at bounding box center [1326, 160] width 223 height 29
